Goal: Information Seeking & Learning: Check status

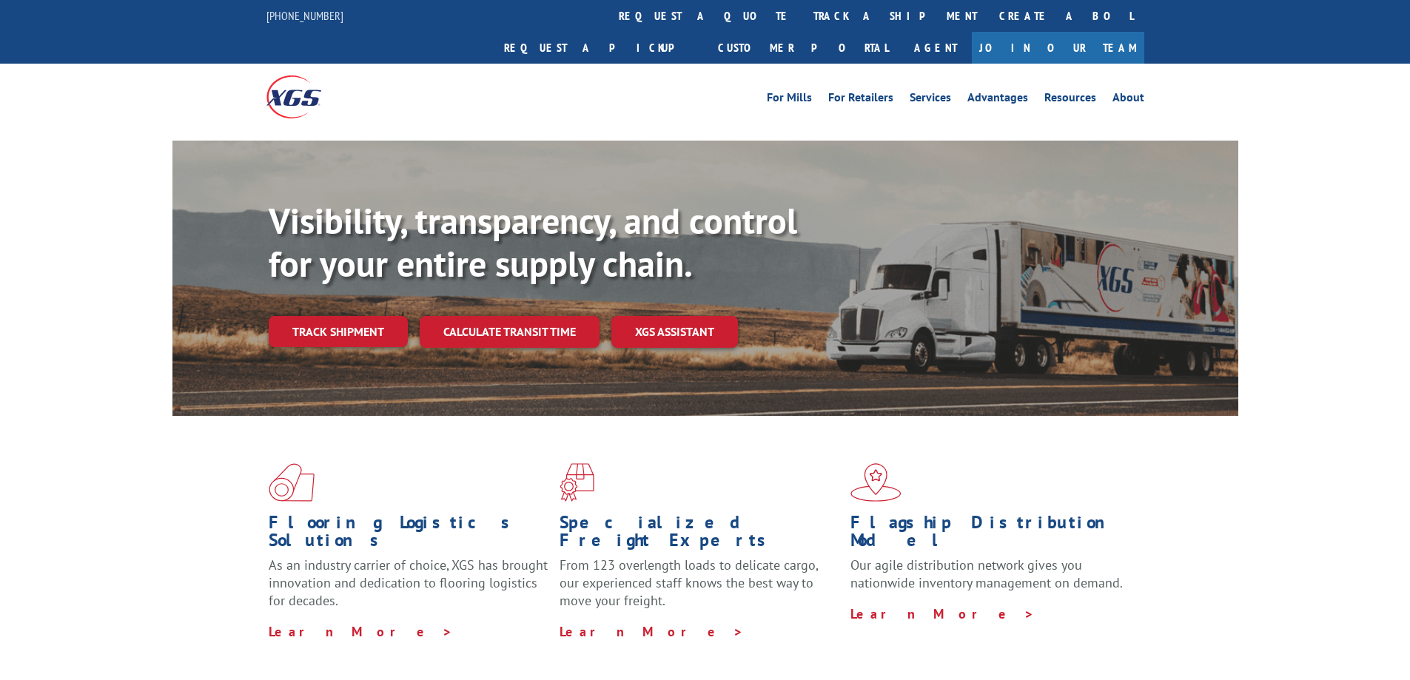
drag, startPoint x: 0, startPoint y: 0, endPoint x: 331, endPoint y: 303, distance: 448.9
click at [331, 316] on link "Track shipment" at bounding box center [338, 331] width 139 height 31
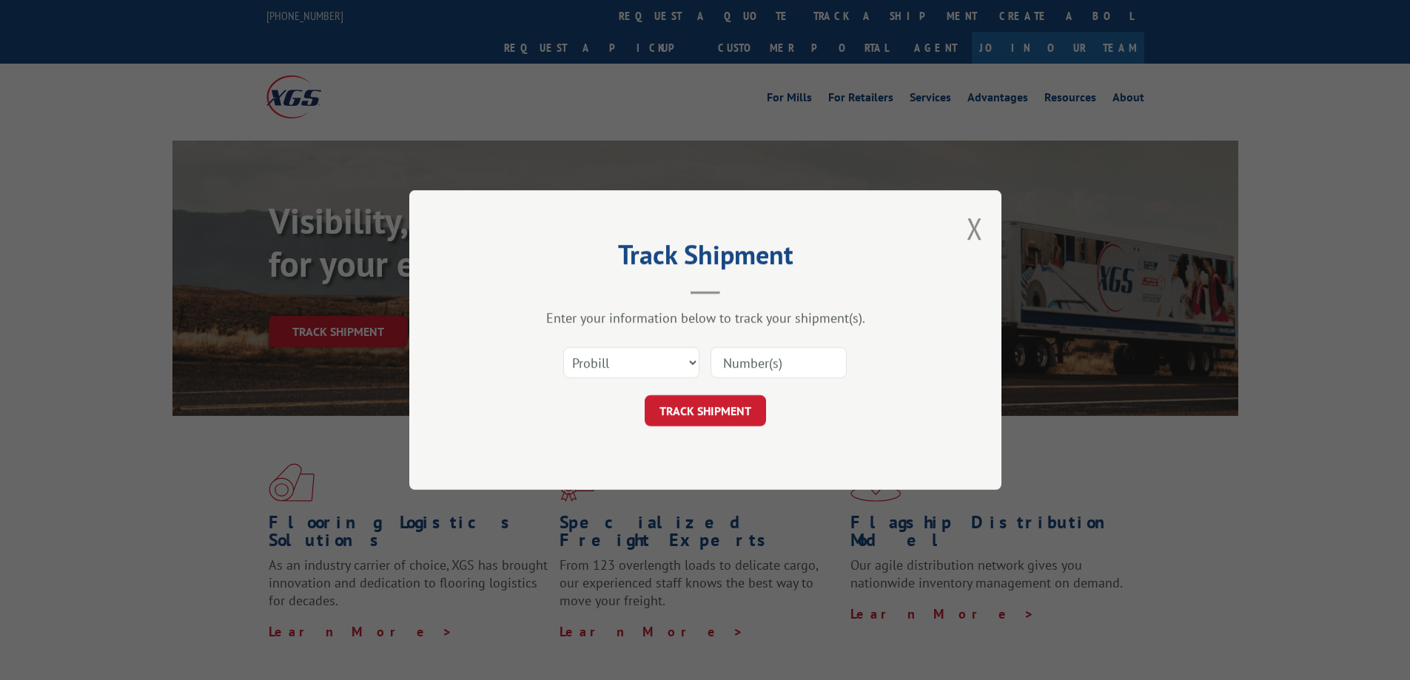
click at [762, 367] on input at bounding box center [778, 362] width 136 height 31
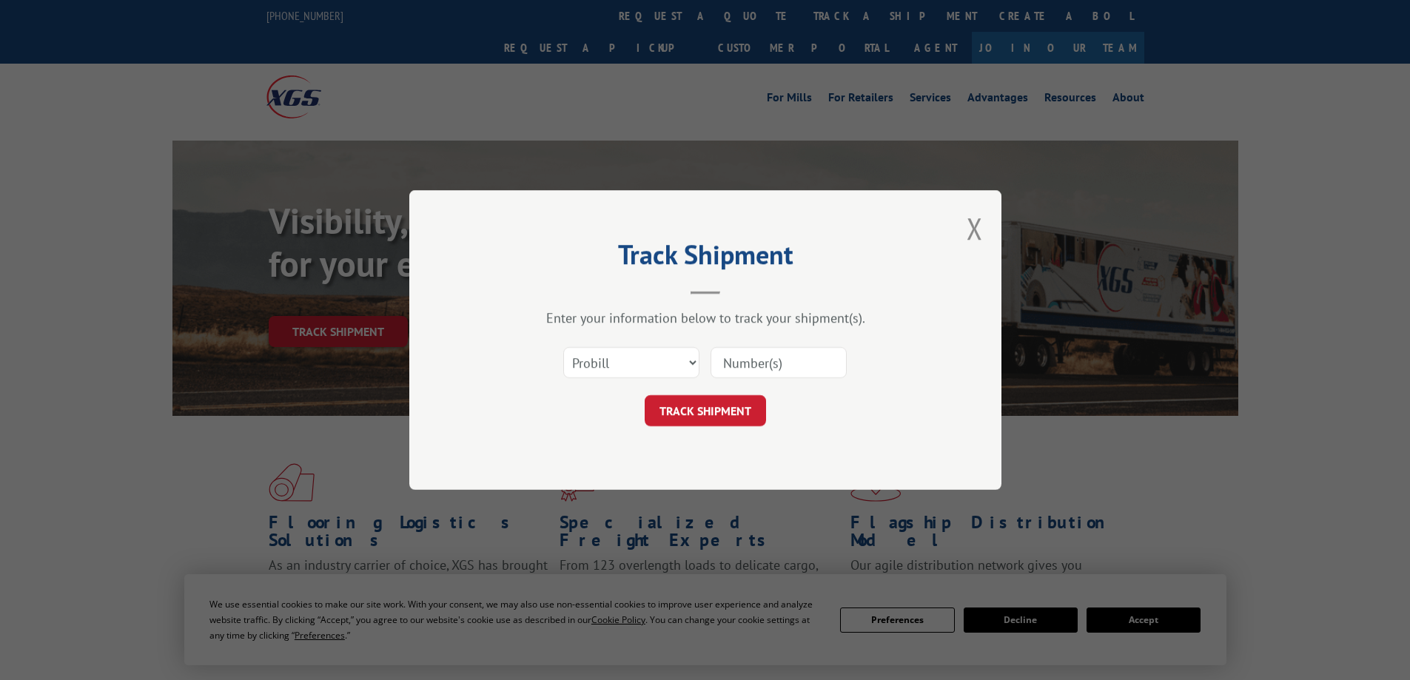
paste input "17009434"
type input "17009434"
click at [713, 415] on button "TRACK SHIPMENT" at bounding box center [705, 410] width 121 height 31
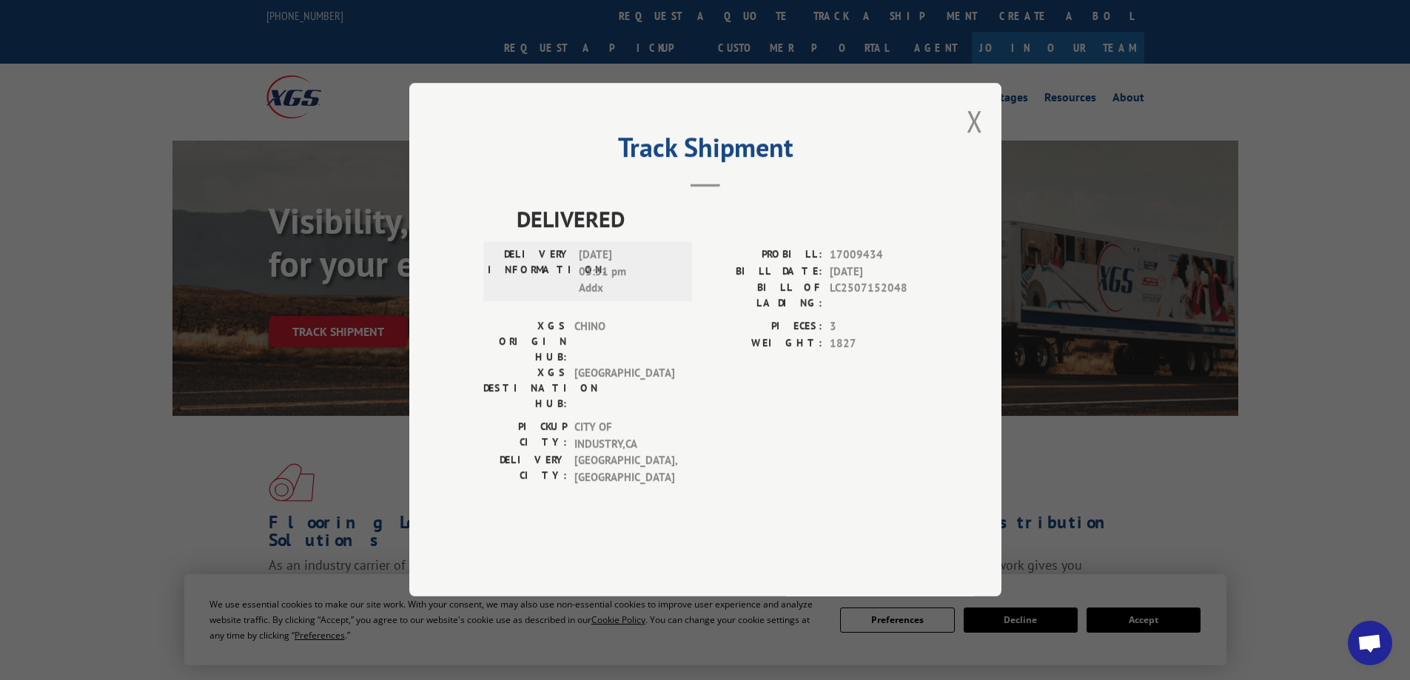
click at [972, 141] on button "Close modal" at bounding box center [974, 120] width 16 height 39
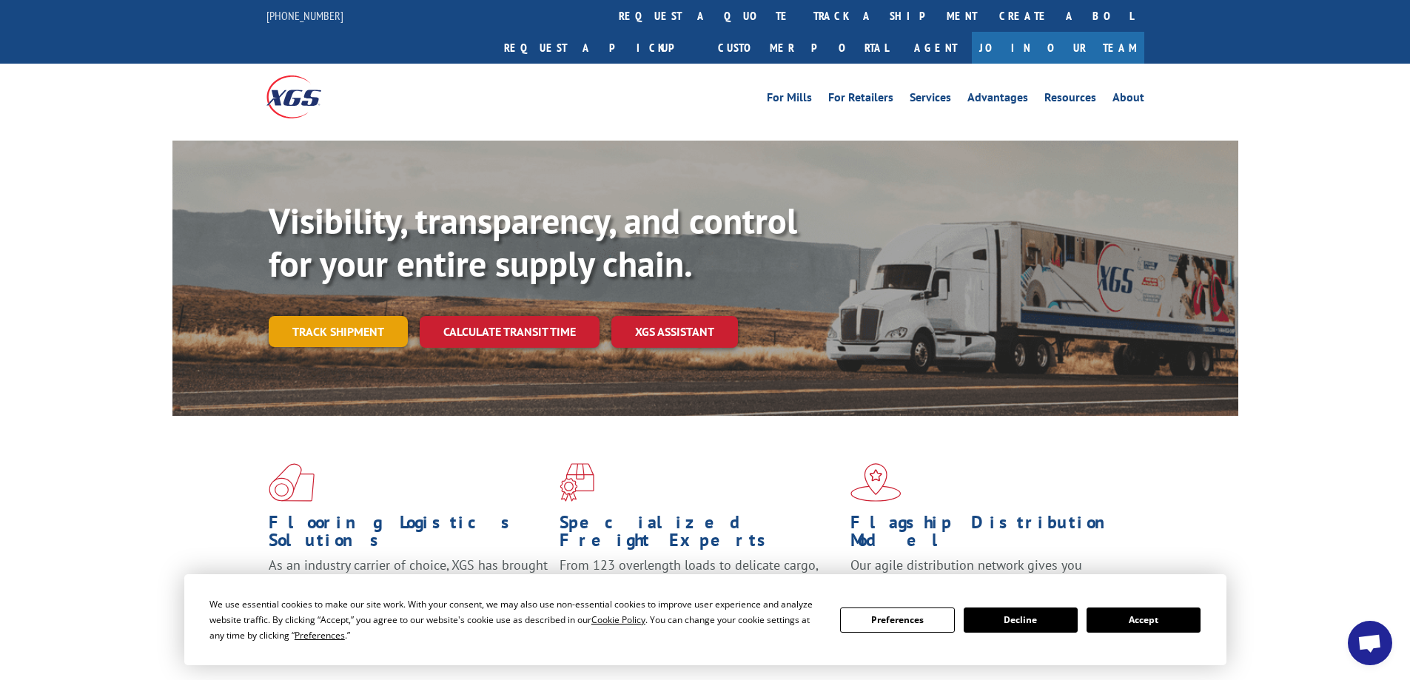
click at [366, 316] on link "Track shipment" at bounding box center [338, 331] width 139 height 31
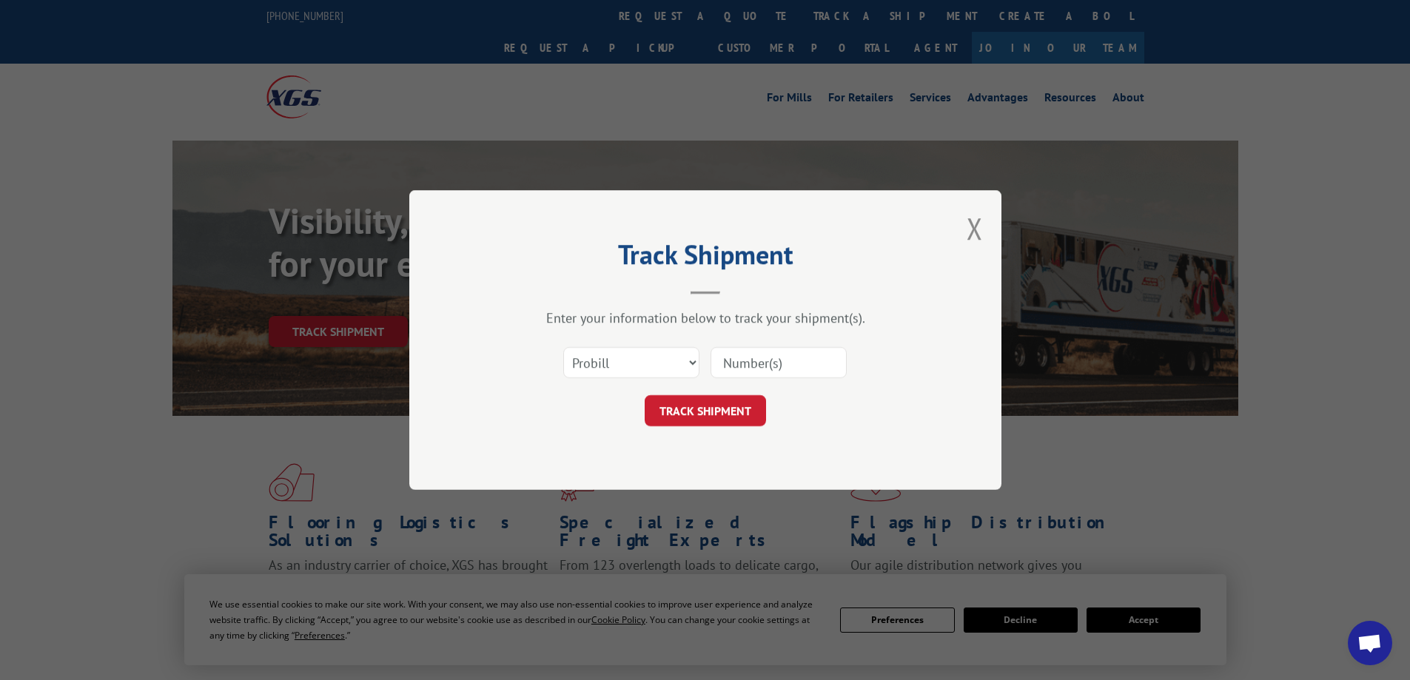
click at [756, 355] on input at bounding box center [778, 362] width 136 height 31
paste input "17501945"
type input "17501945"
click at [699, 418] on button "TRACK SHIPMENT" at bounding box center [705, 410] width 121 height 31
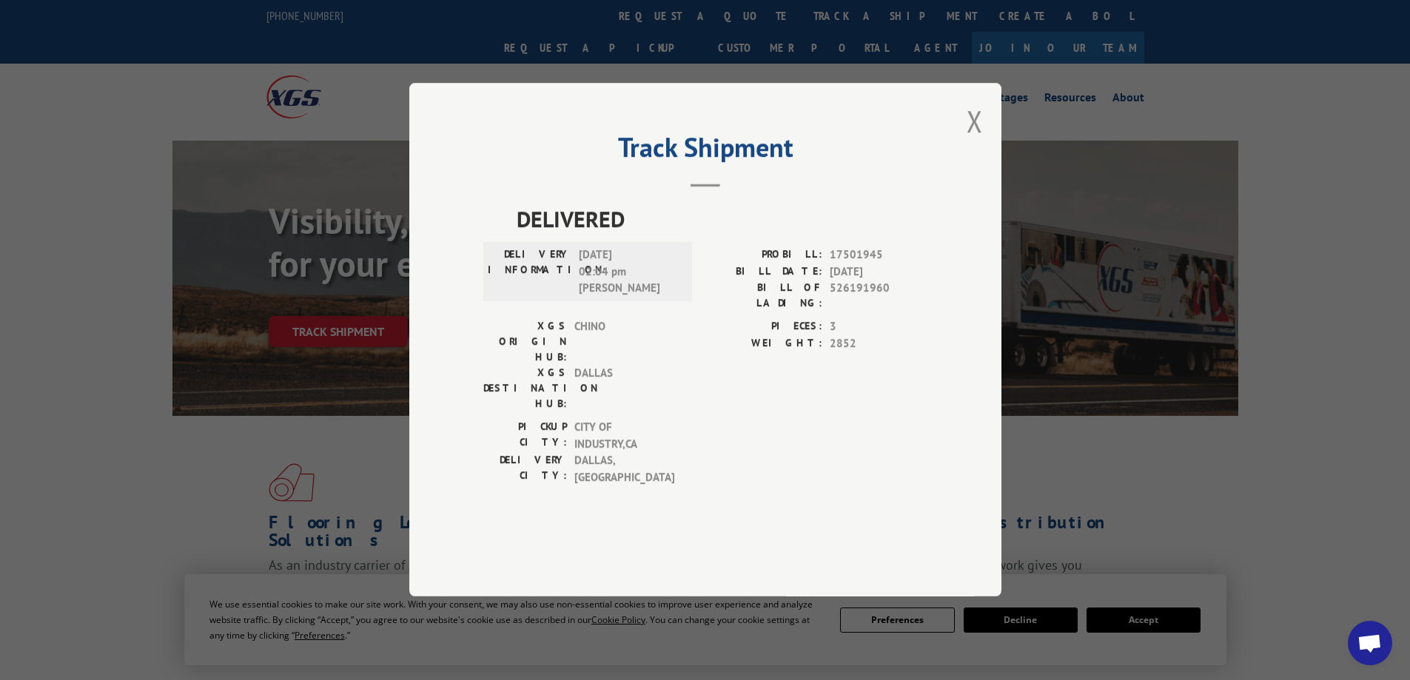
click at [976, 141] on button "Close modal" at bounding box center [974, 120] width 16 height 39
